Goal: Navigation & Orientation: Find specific page/section

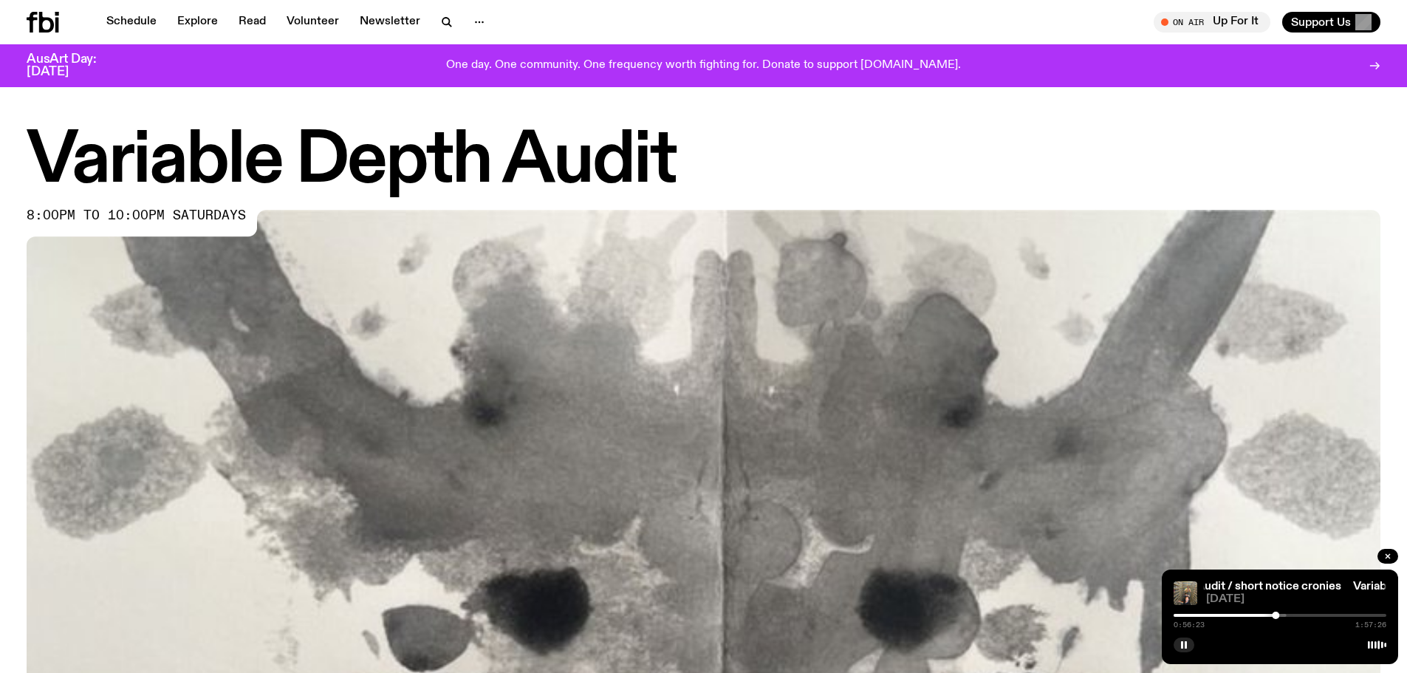
scroll to position [806, 0]
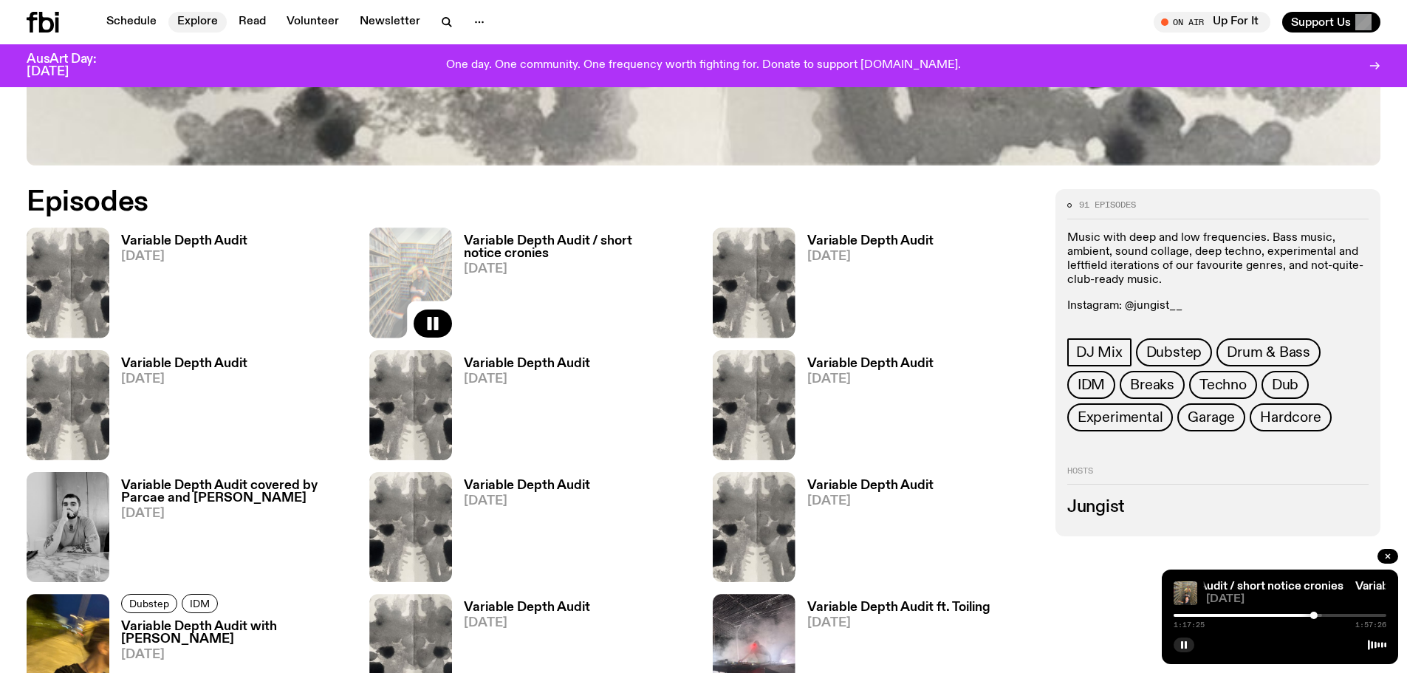
click at [195, 17] on link "Explore" at bounding box center [197, 22] width 58 height 21
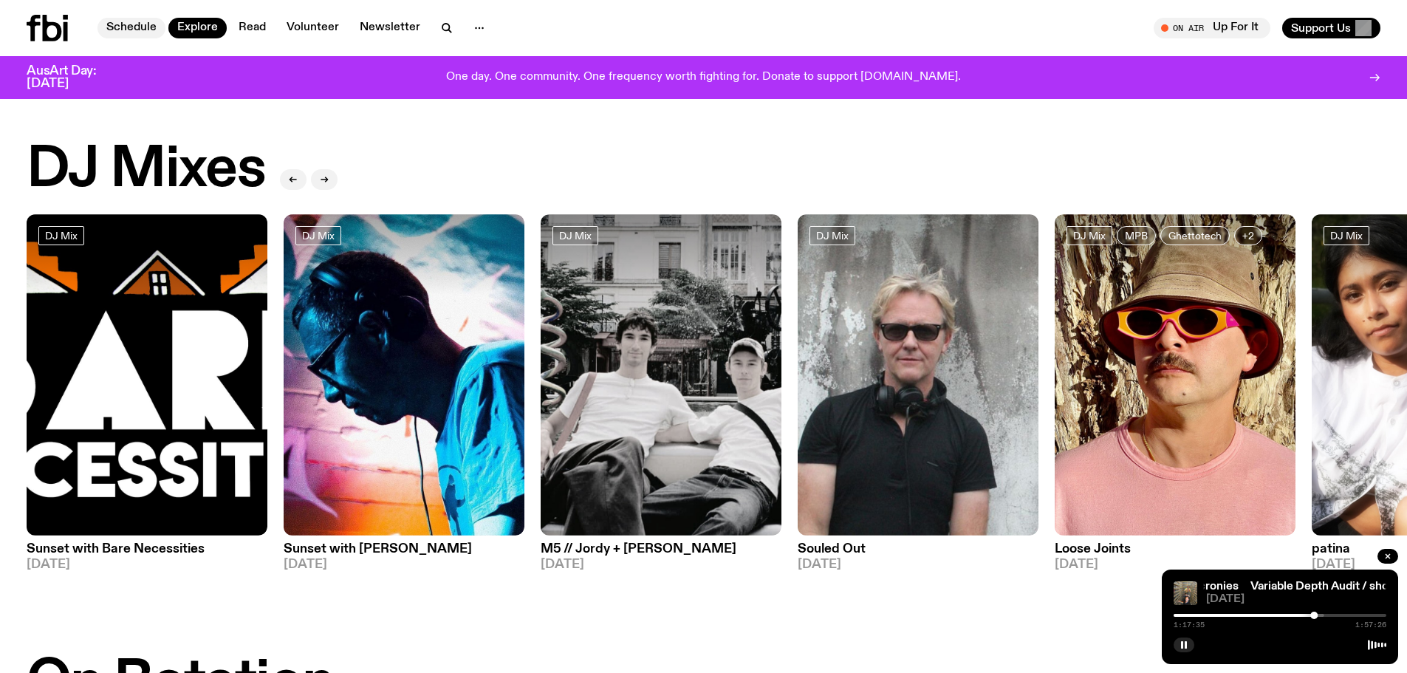
click at [136, 23] on link "Schedule" at bounding box center [131, 28] width 68 height 21
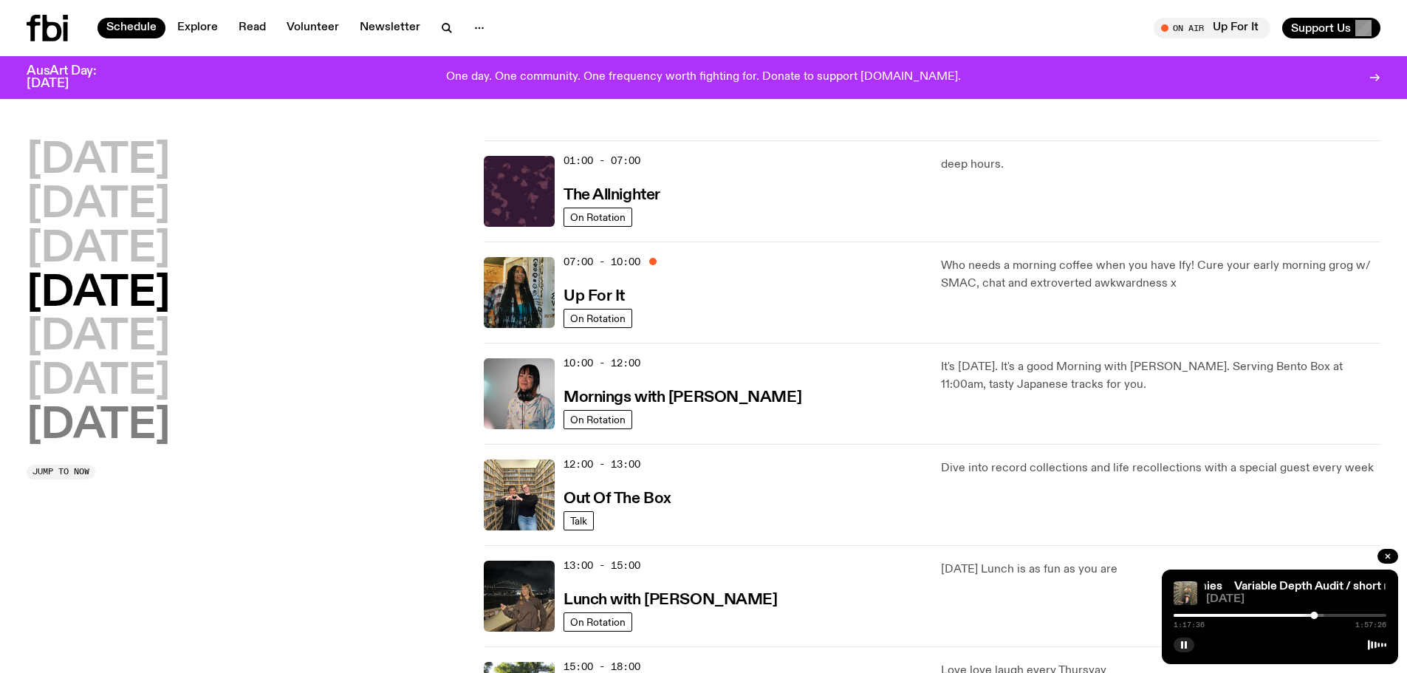
click at [112, 427] on h2 "Sunday" at bounding box center [98, 425] width 143 height 41
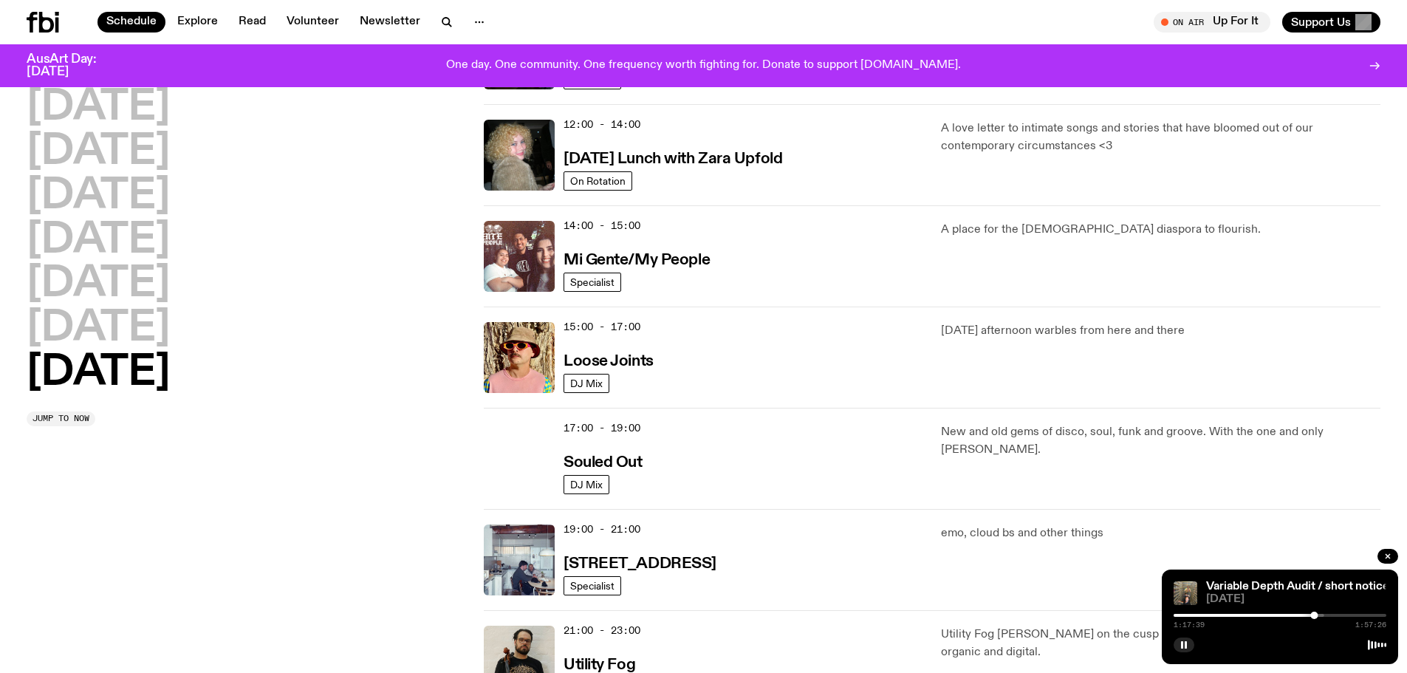
scroll to position [632, 0]
click at [605, 354] on h3 "Loose Joints" at bounding box center [608, 361] width 90 height 16
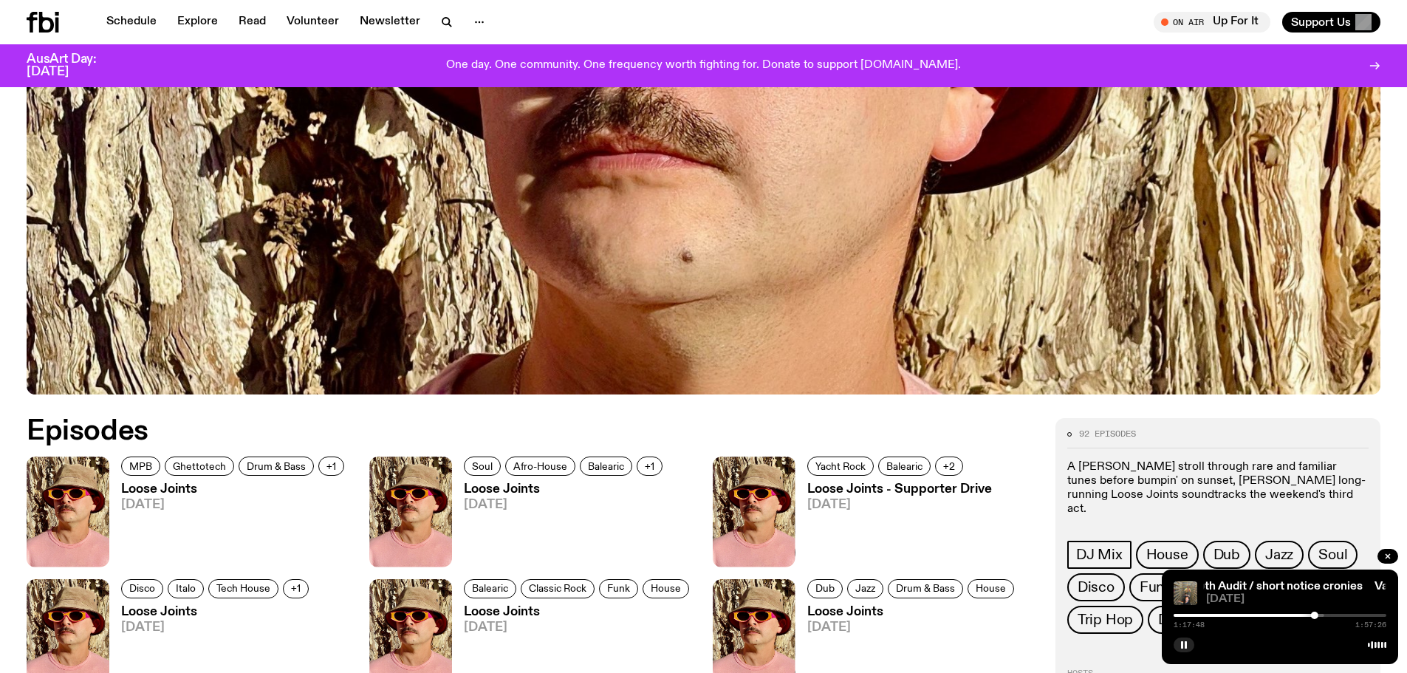
scroll to position [583, 0]
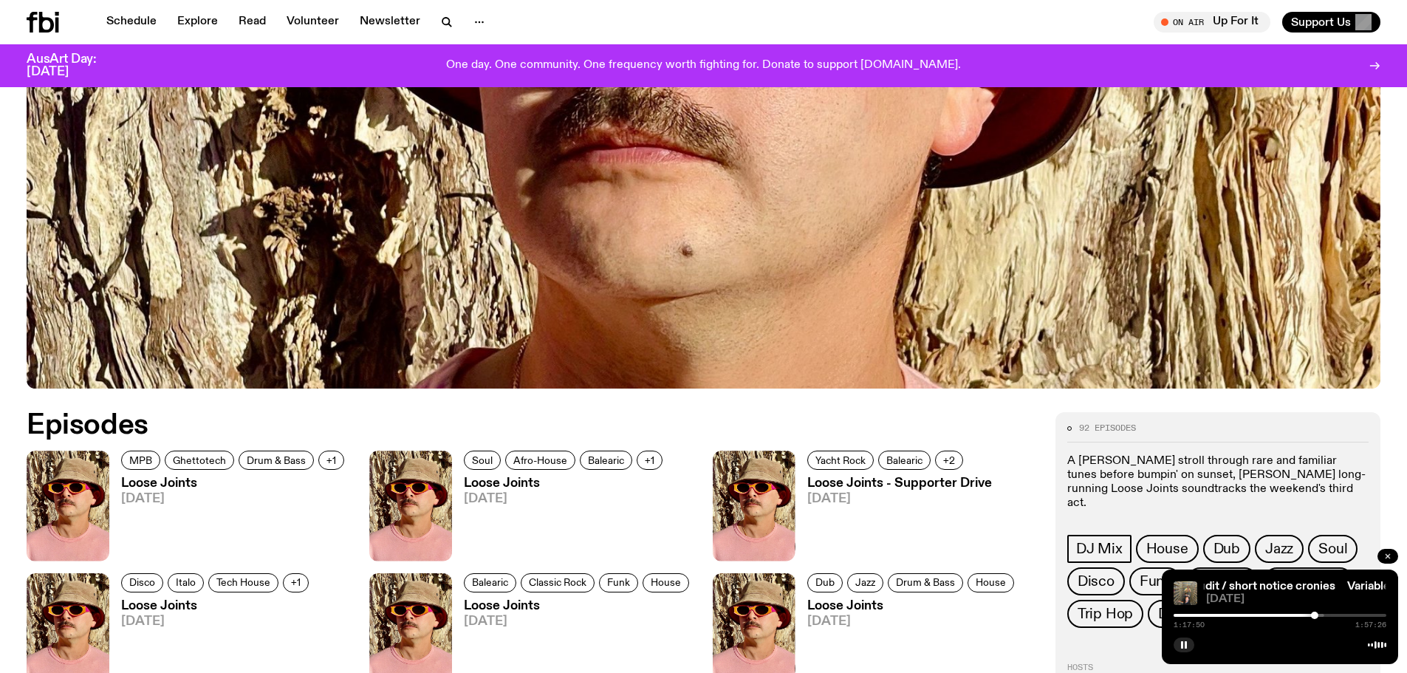
click at [1386, 550] on button "button" at bounding box center [1387, 556] width 21 height 15
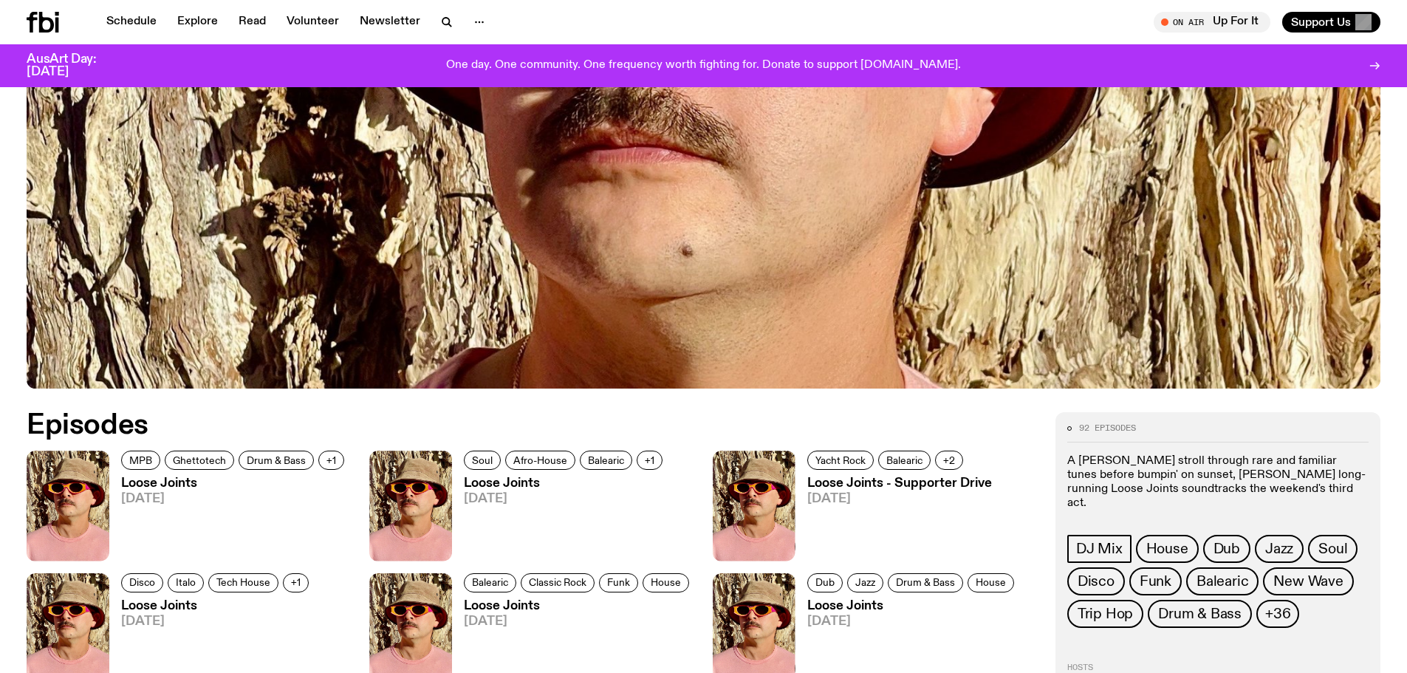
click at [80, 516] on img at bounding box center [68, 505] width 83 height 110
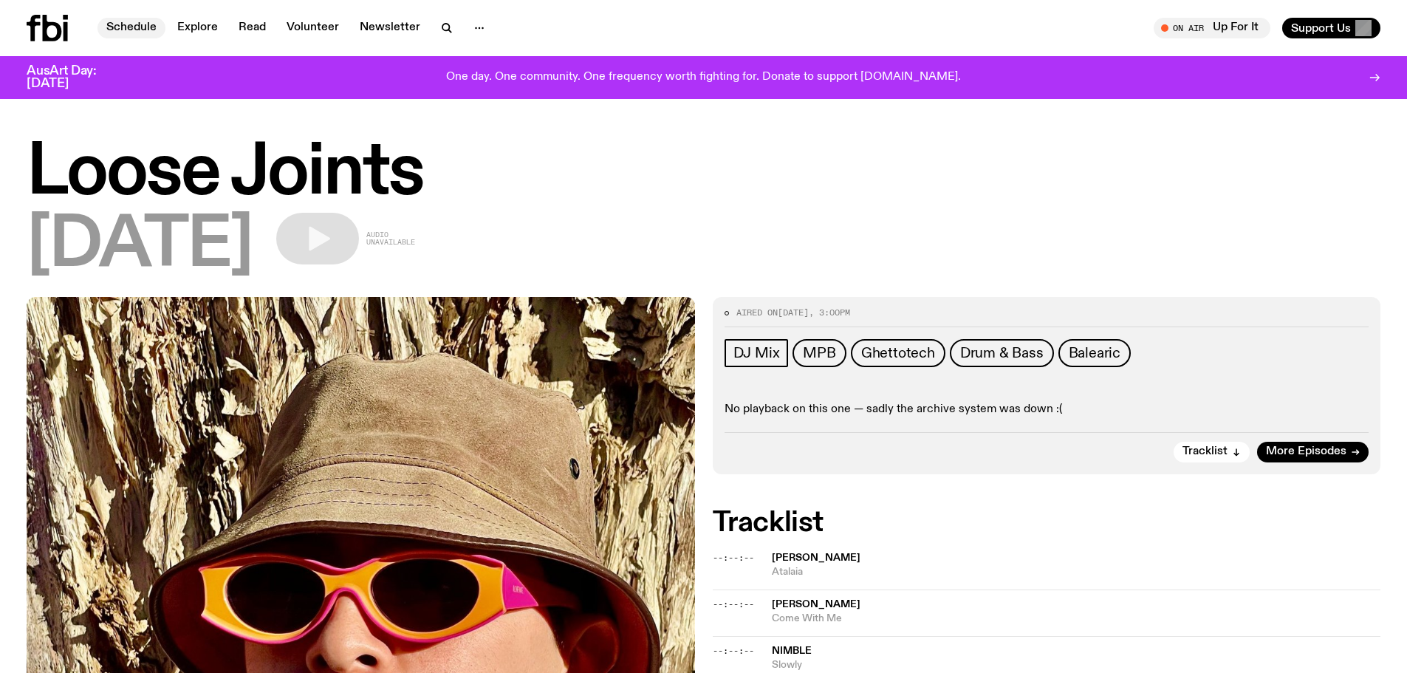
click at [136, 30] on link "Schedule" at bounding box center [131, 28] width 68 height 21
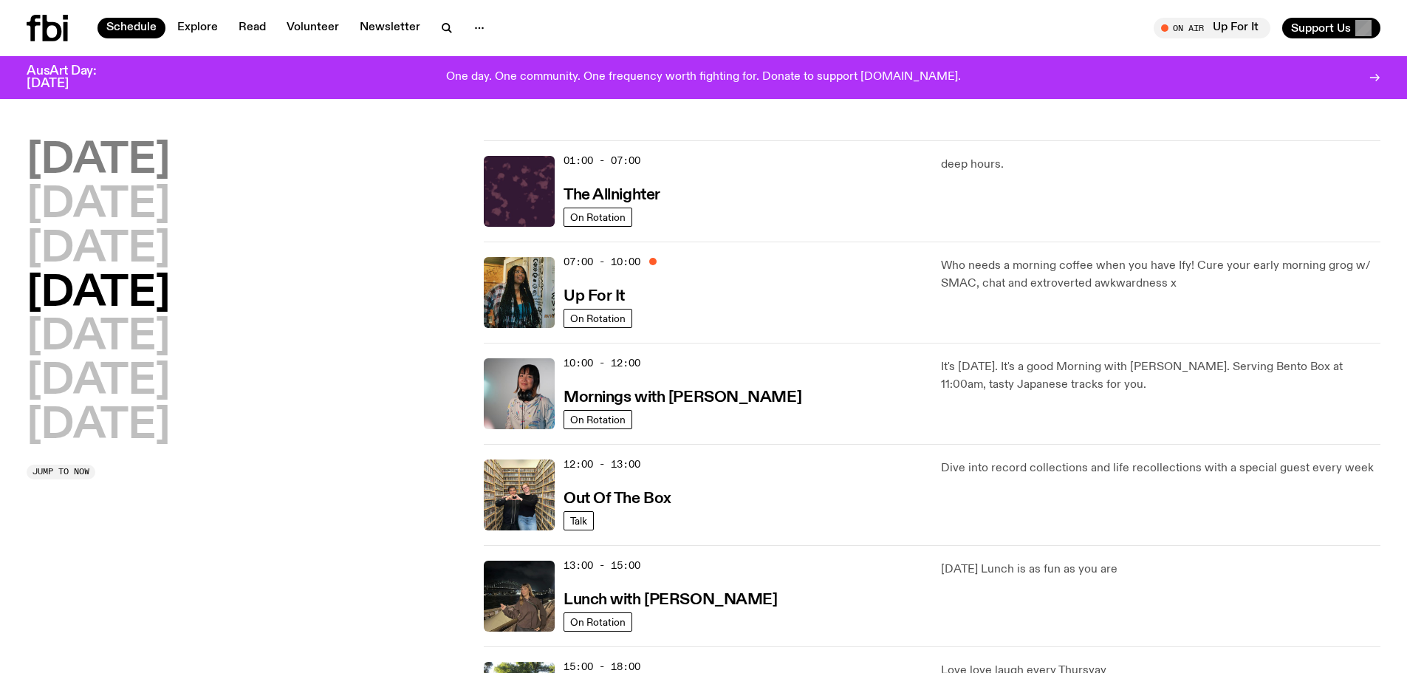
click at [101, 148] on h2 "Monday" at bounding box center [98, 160] width 143 height 41
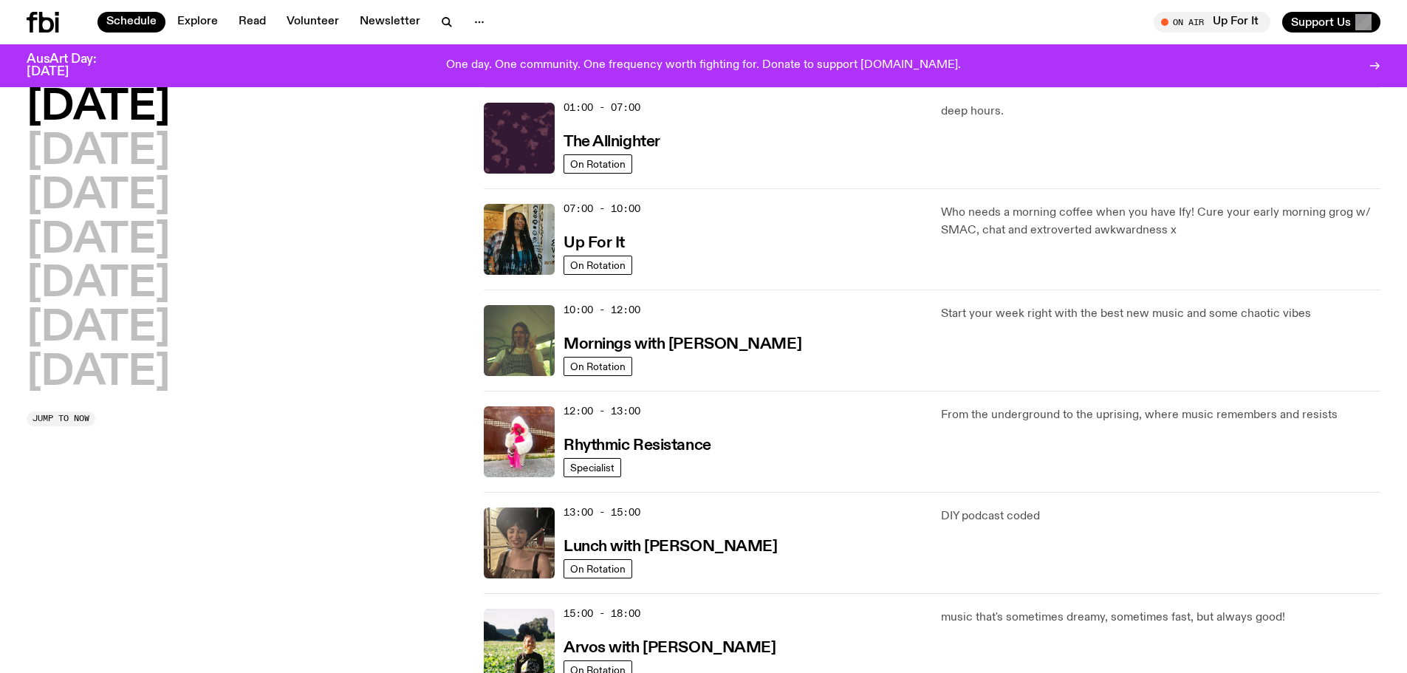
scroll to position [411, 0]
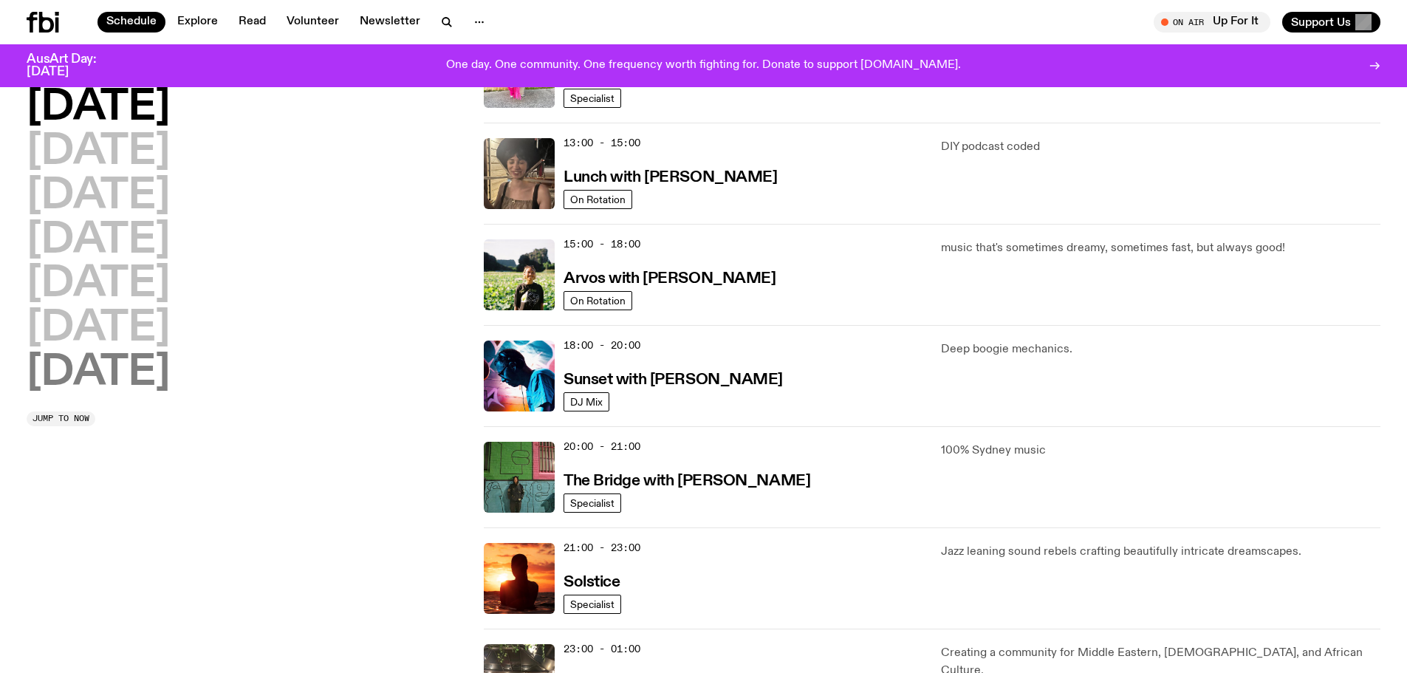
click at [165, 378] on h2 "Sunday" at bounding box center [98, 372] width 143 height 41
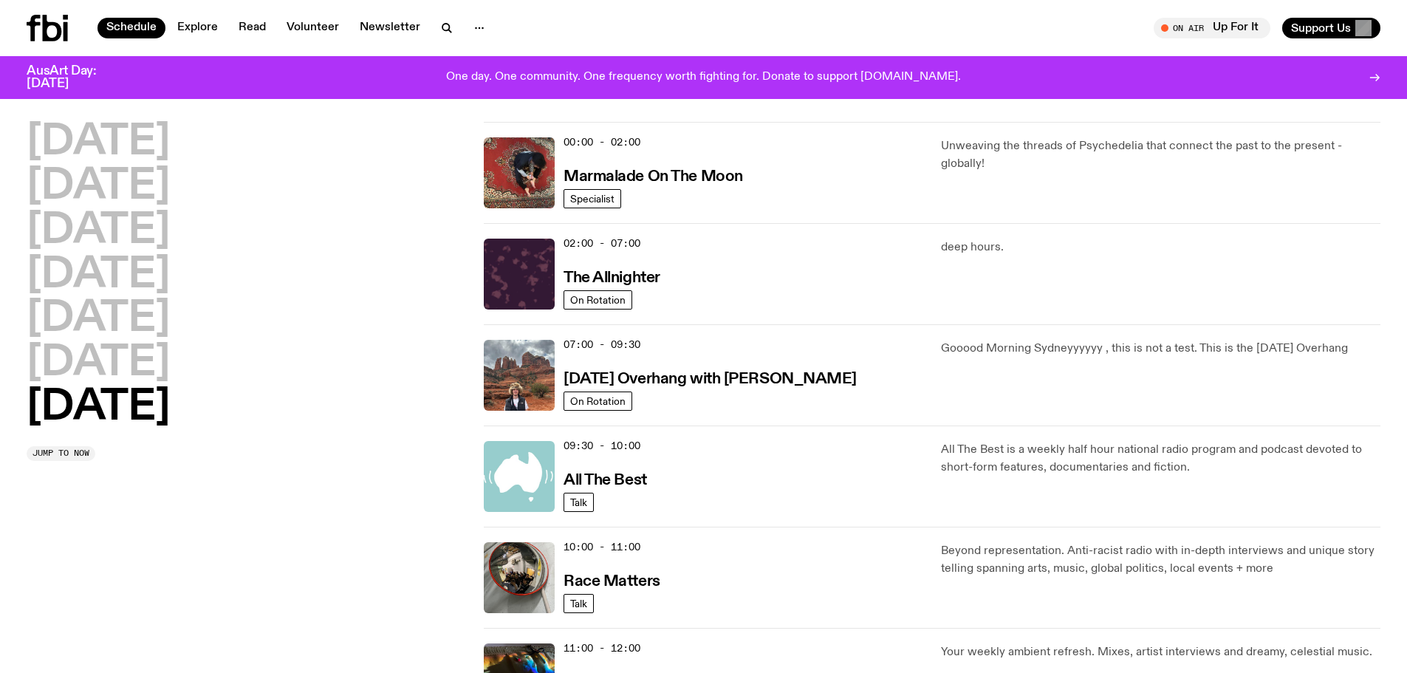
scroll to position [0, 0]
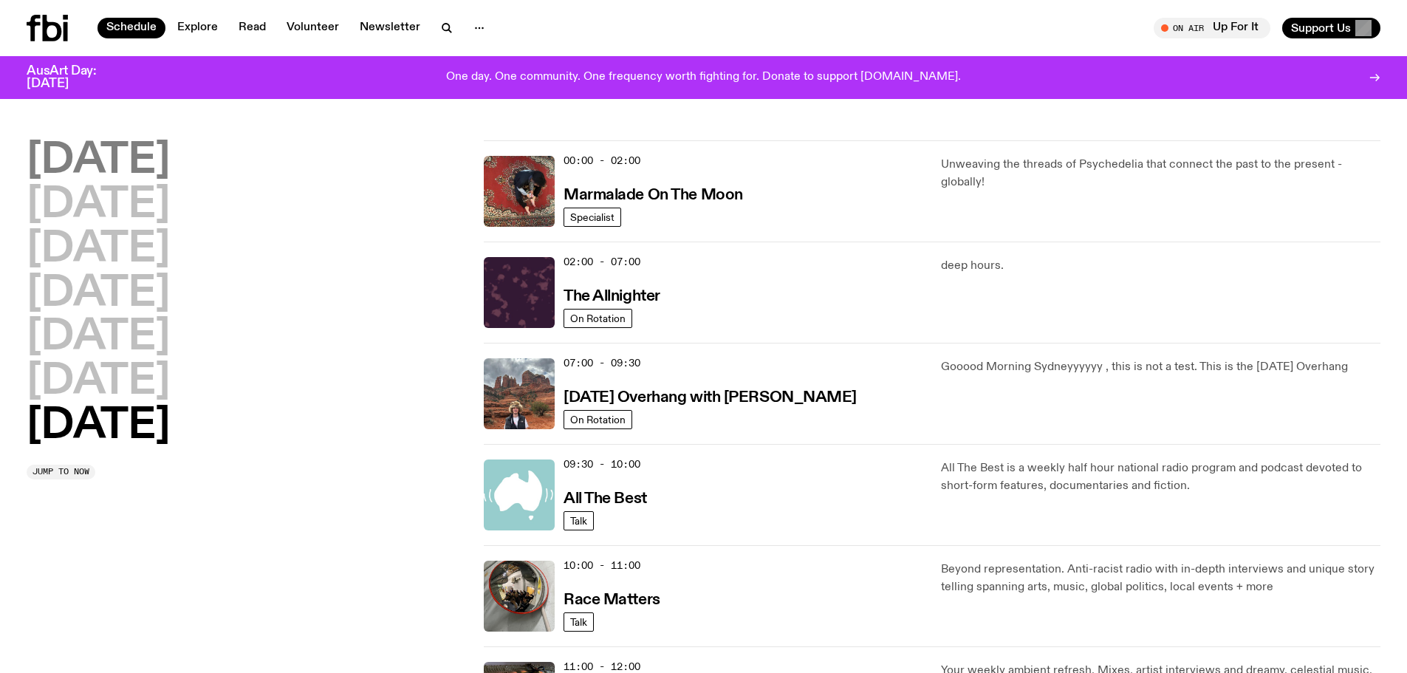
click at [128, 163] on h2 "Monday" at bounding box center [98, 160] width 143 height 41
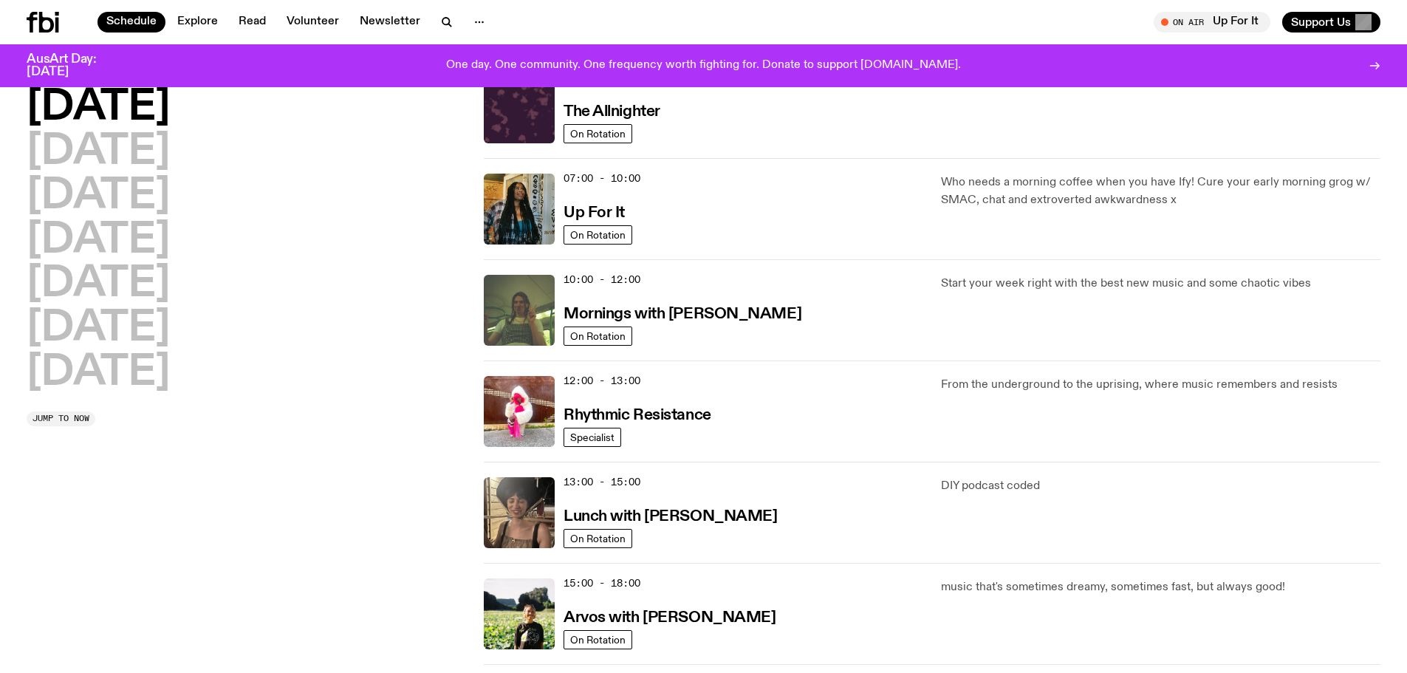
scroll to position [16, 0]
